Goal: Task Accomplishment & Management: Manage account settings

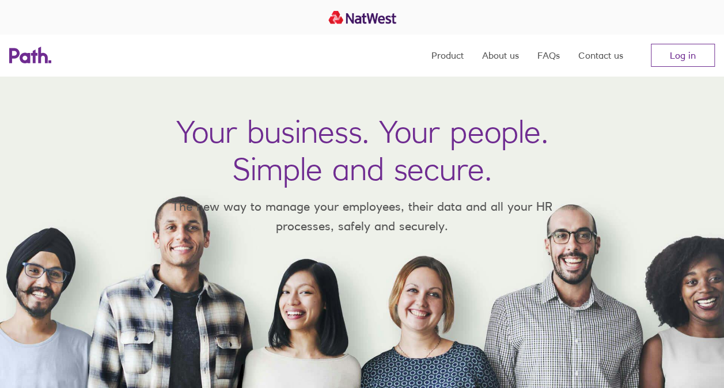
click at [681, 67] on nav "Product About us FAQs Contact us Log in" at bounding box center [572, 55] width 283 height 41
click at [682, 54] on link "Log in" at bounding box center [683, 55] width 64 height 23
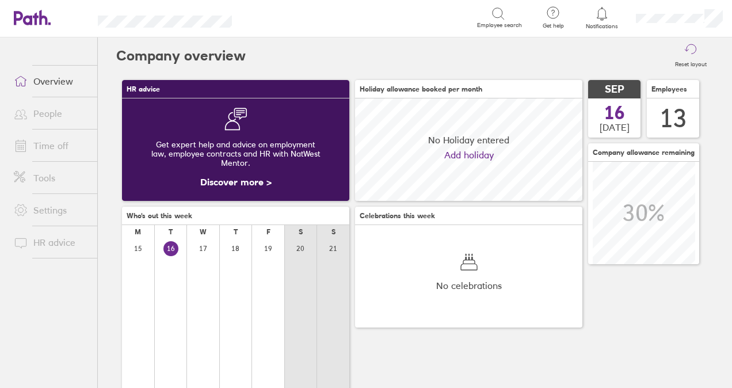
scroll to position [102, 227]
click at [601, 10] on icon at bounding box center [602, 14] width 14 height 14
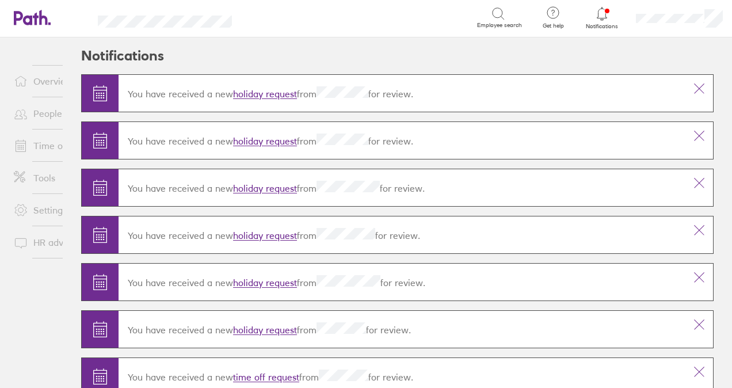
click at [254, 90] on link "holiday request" at bounding box center [265, 95] width 64 height 12
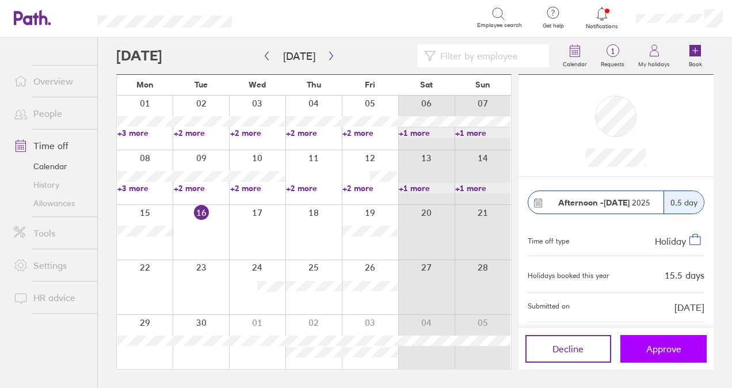
click at [651, 354] on span "Approve" at bounding box center [664, 349] width 35 height 10
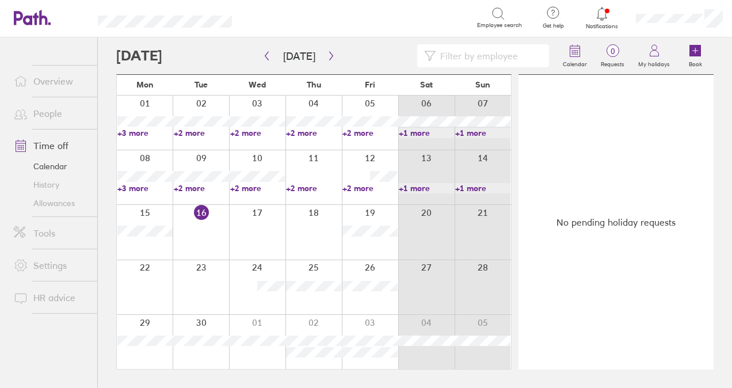
click at [615, 20] on div at bounding box center [602, 14] width 37 height 16
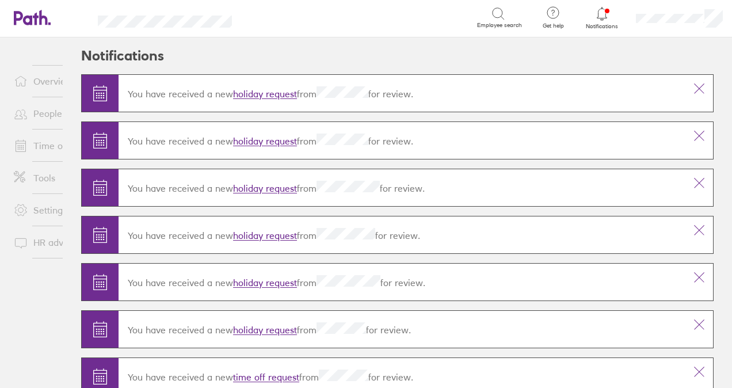
click at [295, 97] on link "holiday request" at bounding box center [265, 95] width 64 height 12
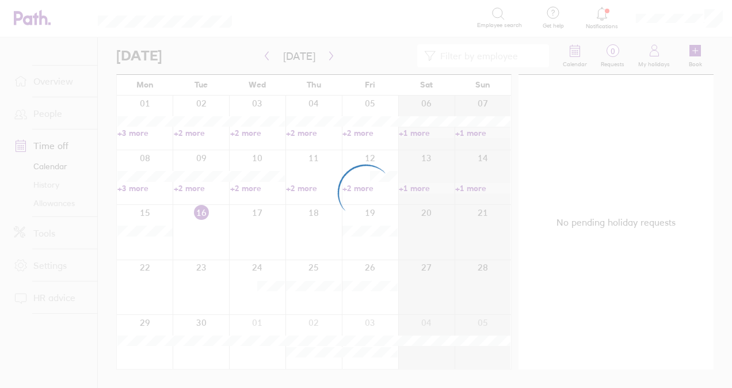
click at [290, 93] on div at bounding box center [366, 194] width 732 height 388
